Goal: Task Accomplishment & Management: Manage account settings

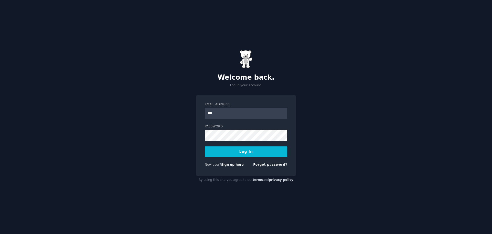
type input "**********"
click at [205, 146] on button "Log In" at bounding box center [246, 151] width 83 height 11
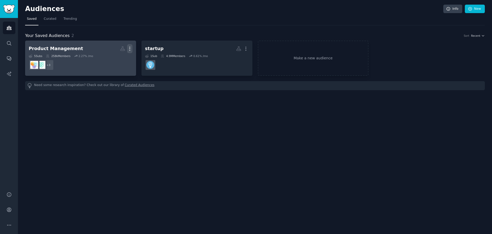
click at [129, 50] on icon "button" at bounding box center [129, 48] width 5 height 5
click at [119, 59] on p "Delete" at bounding box center [116, 59] width 12 height 5
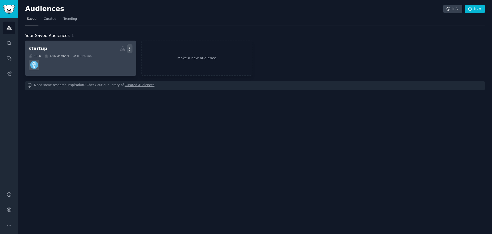
click at [130, 49] on icon "button" at bounding box center [129, 48] width 5 height 5
click at [113, 60] on p "Delete" at bounding box center [116, 59] width 12 height 5
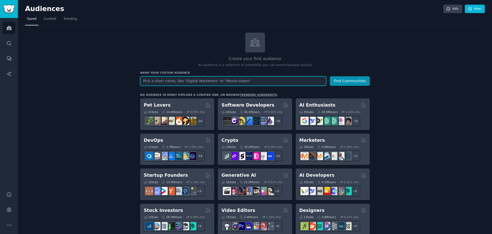
type input "p"
type input "Umanitek Targets"
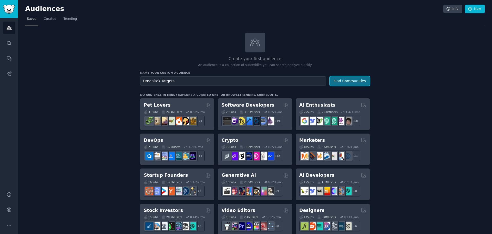
click at [356, 79] on button "Find Communities" at bounding box center [350, 80] width 40 height 9
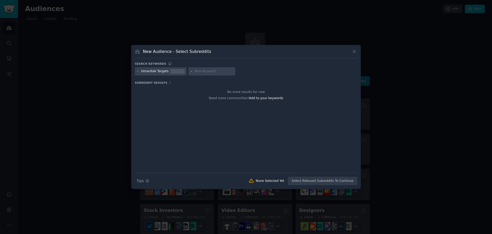
click at [190, 73] on div at bounding box center [211, 71] width 47 height 8
click at [140, 71] on div "Umanitek Targets" at bounding box center [161, 71] width 52 height 8
click at [137, 72] on icon at bounding box center [138, 71] width 3 height 3
click at [153, 72] on input "text" at bounding box center [160, 71] width 39 height 5
type input "privacy"
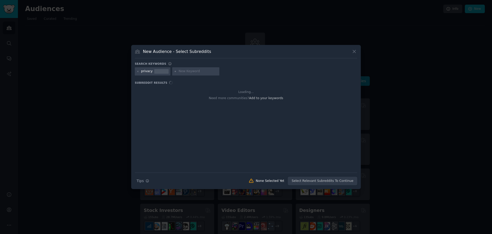
click at [190, 71] on input "text" at bounding box center [198, 71] width 39 height 5
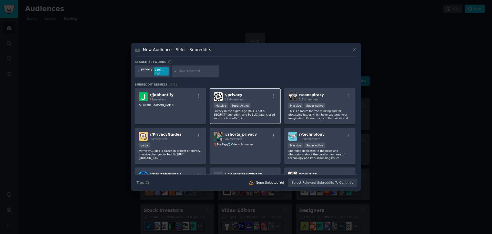
click at [259, 103] on div ">= 95th percentile for submissions / day Massive Super Active" at bounding box center [245, 106] width 63 height 6
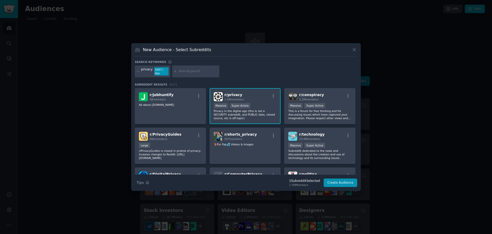
scroll to position [26, 0]
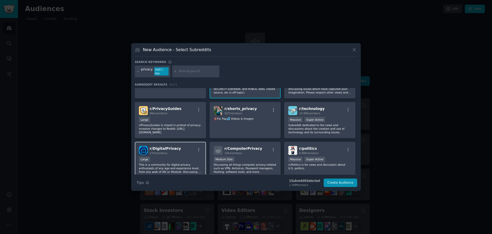
click at [178, 152] on div "r/ DigitalPrivacy 27k members" at bounding box center [170, 150] width 63 height 9
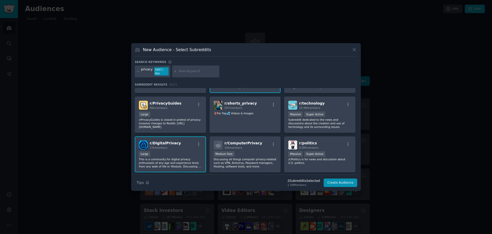
scroll to position [0, 0]
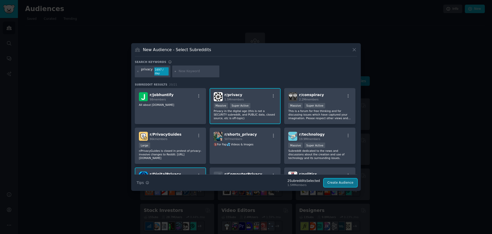
click at [340, 179] on button "Create Audience" at bounding box center [341, 182] width 34 height 9
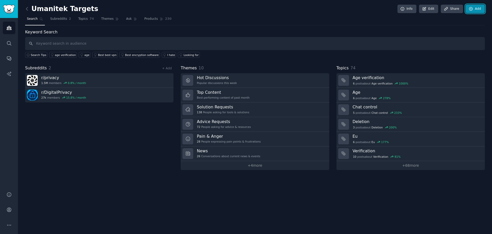
click at [473, 9] on link "Add" at bounding box center [475, 9] width 19 height 9
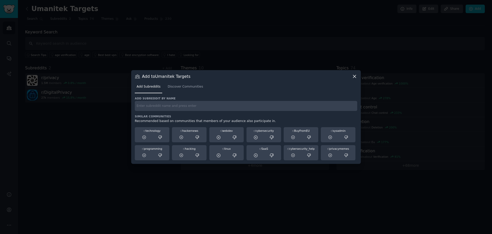
click at [158, 106] on input "text" at bounding box center [246, 106] width 222 height 10
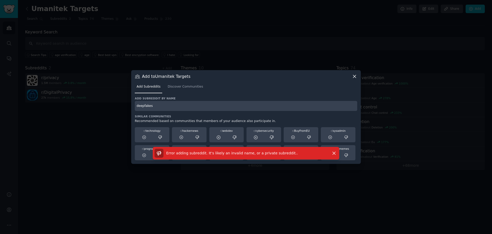
click at [171, 109] on input "deepfakes" at bounding box center [246, 106] width 222 height 10
type input "d"
click at [186, 90] on link "Discover Communities" at bounding box center [185, 88] width 39 height 11
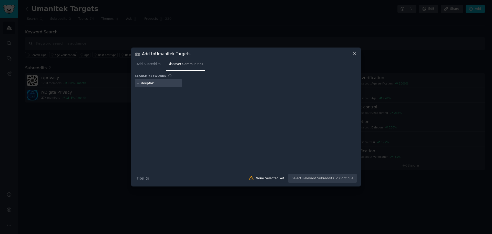
type input "deepfake"
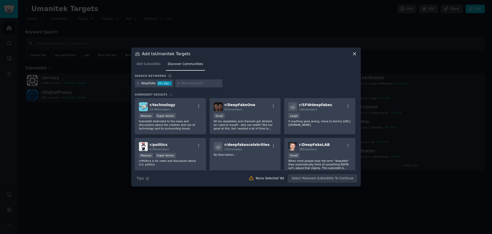
click at [137, 83] on icon at bounding box center [138, 83] width 3 height 3
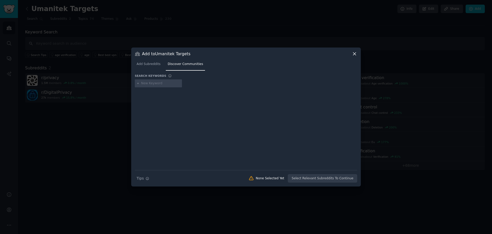
click at [152, 82] on input "text" at bounding box center [160, 83] width 39 height 5
type input "AI"
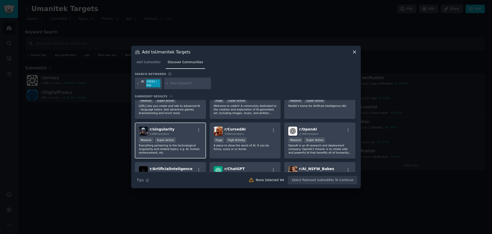
scroll to position [26, 0]
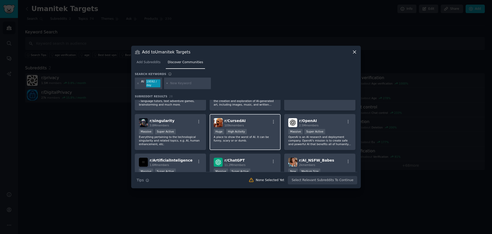
click at [256, 127] on div "r/ CursedAI 109k members >= 80th percentile for submissions / day Huge High Act…" at bounding box center [245, 132] width 71 height 36
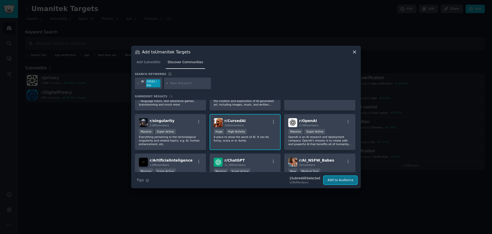
click at [329, 180] on button "Add to Audience" at bounding box center [341, 180] width 34 height 9
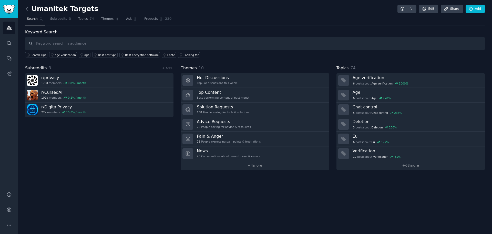
click at [482, 17] on nav "Search Subreddits 3 Topics 74 Themes Ask Products 230" at bounding box center [255, 20] width 460 height 11
click at [474, 9] on link "Add" at bounding box center [475, 9] width 19 height 9
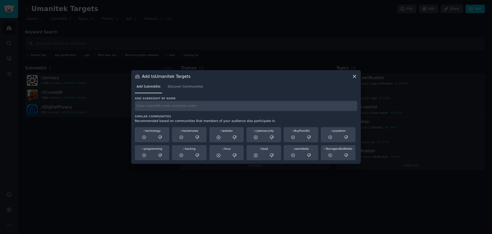
click at [167, 111] on div "Add subreddit by name Similar Communities Recommended based on communities that…" at bounding box center [246, 128] width 222 height 64
click at [173, 108] on input "text" at bounding box center [246, 106] width 222 height 10
click at [182, 86] on span "Discover Communities" at bounding box center [185, 86] width 35 height 5
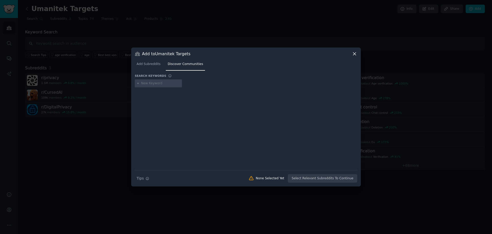
click at [152, 83] on input "text" at bounding box center [160, 83] width 39 height 5
type input "parenting"
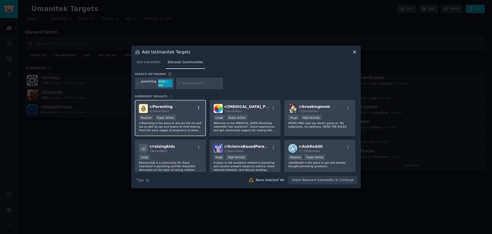
click at [199, 106] on icon "button" at bounding box center [198, 108] width 1 height 4
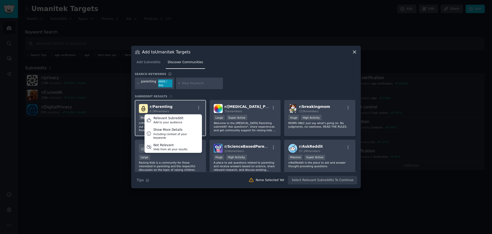
click at [188, 105] on div "r/ Parenting 8.2M members Relevant Subreddit Add to your audience Show More Det…" at bounding box center [170, 108] width 63 height 9
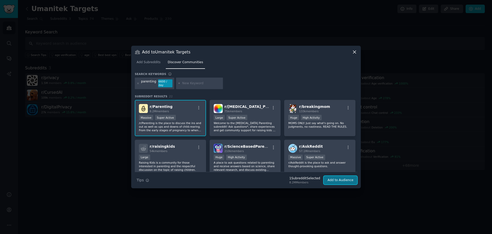
click at [346, 177] on button "Add to Audience" at bounding box center [341, 180] width 34 height 9
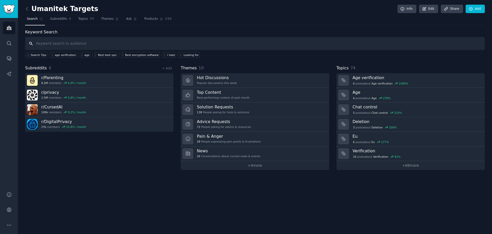
click at [65, 41] on input "text" at bounding box center [255, 43] width 460 height 13
type input "deepfake"
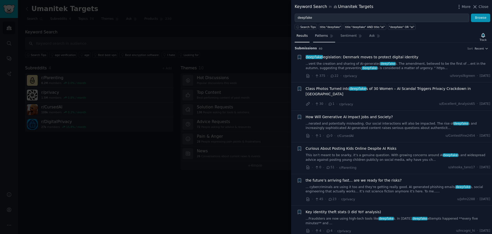
click at [319, 38] on span "Patterns" at bounding box center [321, 36] width 13 height 5
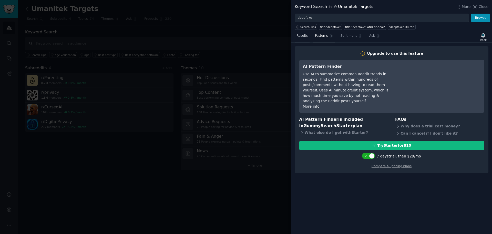
click at [306, 36] on span "Results" at bounding box center [302, 36] width 11 height 5
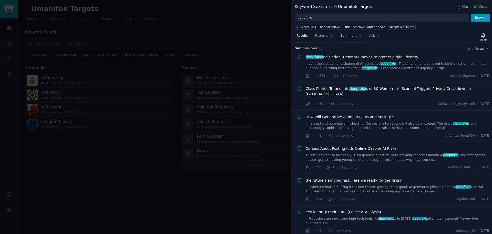
click at [342, 36] on span "Sentiment" at bounding box center [349, 36] width 16 height 5
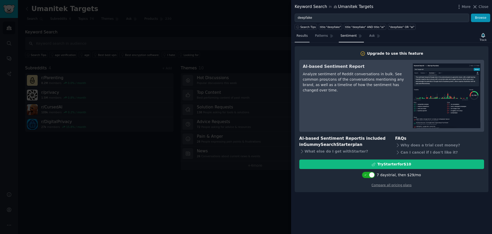
click at [297, 36] on span "Results" at bounding box center [302, 36] width 11 height 5
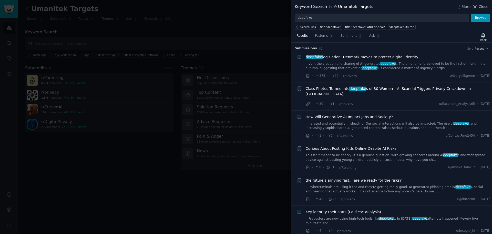
click at [480, 8] on span "Close" at bounding box center [484, 6] width 10 height 5
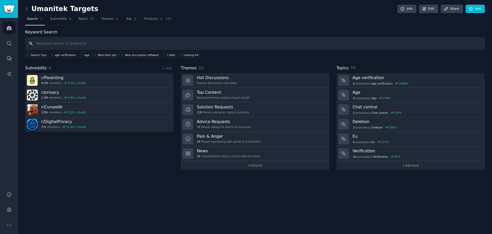
click at [121, 45] on input "text" at bounding box center [255, 43] width 460 height 13
type input "privacy"
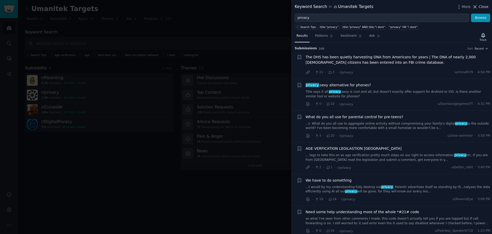
click at [480, 6] on span "Close" at bounding box center [484, 6] width 10 height 5
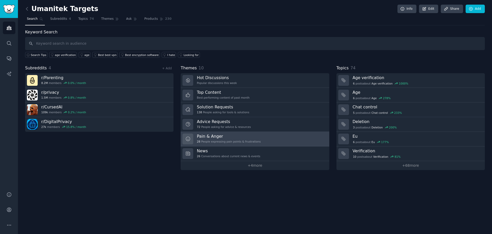
click at [217, 137] on h3 "Pain & Anger" at bounding box center [229, 135] width 64 height 5
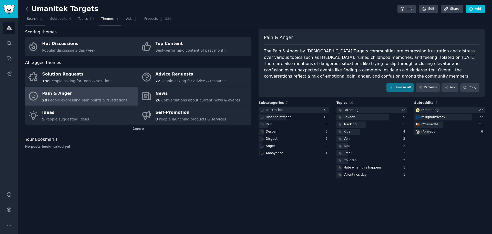
click at [36, 19] on span "Search" at bounding box center [32, 19] width 11 height 5
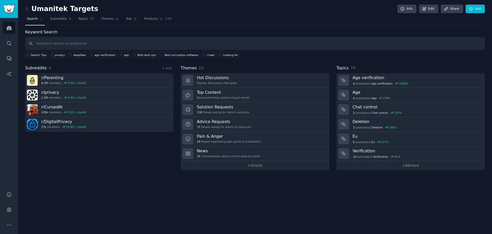
click at [66, 42] on input "text" at bounding box center [255, 43] width 460 height 13
type input "deepfake of me"
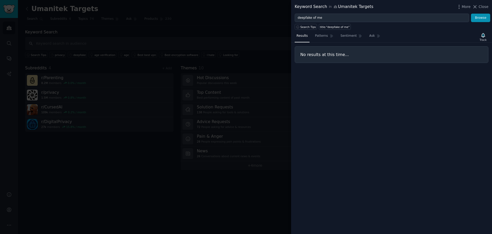
click at [198, 35] on div at bounding box center [246, 117] width 492 height 234
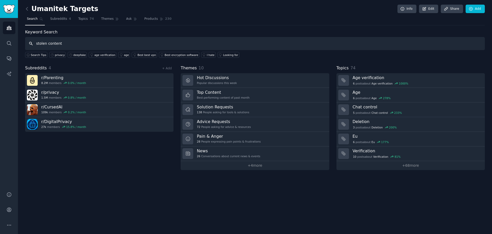
type input "stolen content"
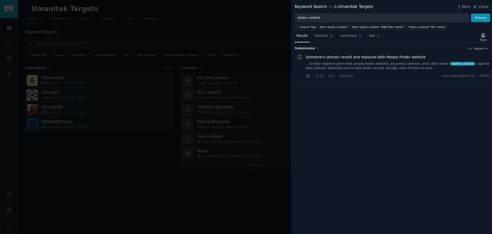
click at [164, 49] on div at bounding box center [246, 117] width 492 height 234
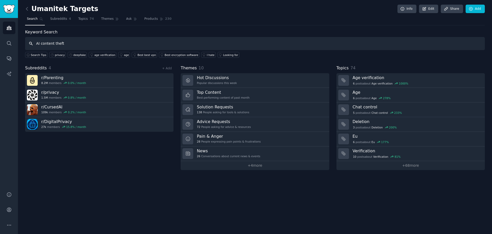
type input "AI content theft"
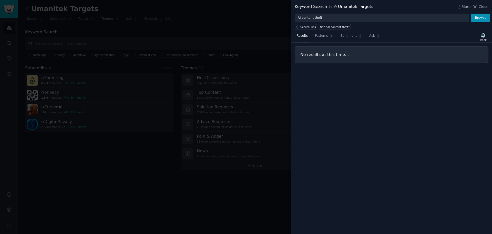
drag, startPoint x: 206, startPoint y: 40, endPoint x: 137, endPoint y: 42, distance: 68.7
click at [203, 40] on div at bounding box center [246, 117] width 492 height 234
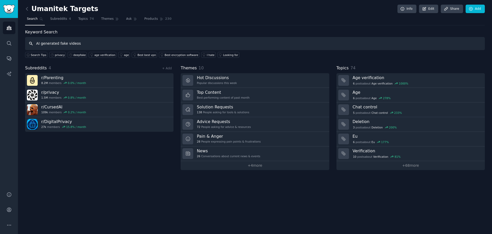
type input "AI generated fake videos"
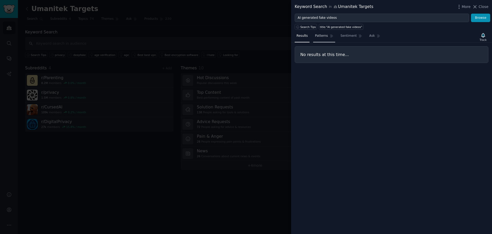
click at [324, 40] on link "Patterns" at bounding box center [324, 37] width 22 height 11
